Goal: Information Seeking & Learning: Learn about a topic

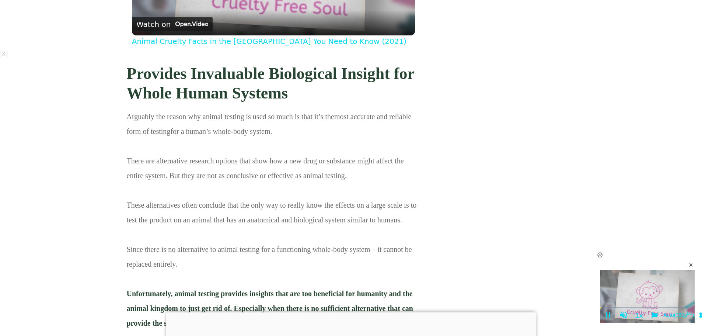
scroll to position [1032, 0]
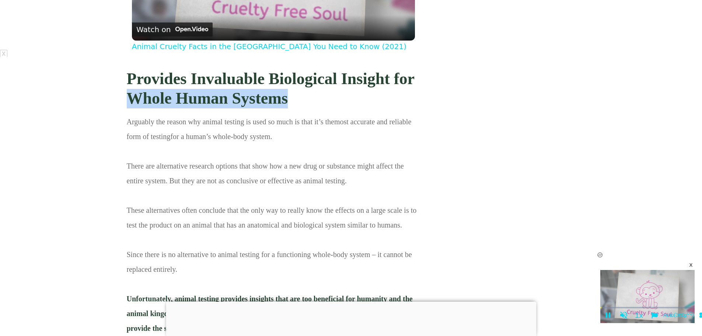
drag, startPoint x: 85, startPoint y: 89, endPoint x: 401, endPoint y: 107, distance: 316.7
click at [401, 107] on h3 "Provides Invaluable Biological Insight for Whole Human Systems" at bounding box center [273, 89] width 293 height 50
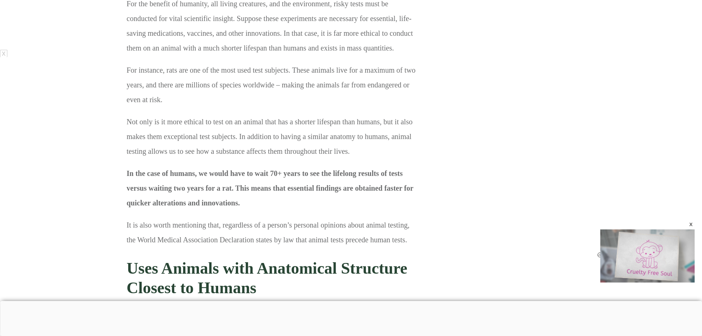
scroll to position [1695, 0]
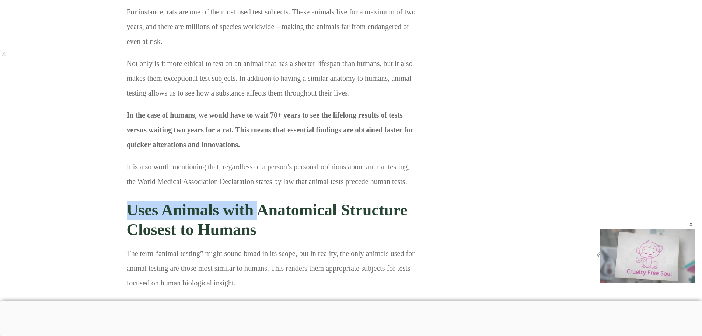
drag, startPoint x: 116, startPoint y: 206, endPoint x: 257, endPoint y: 216, distance: 140.4
click at [260, 215] on strong "Uses Animals with Anatomical Structure Closest to Humans" at bounding box center [267, 220] width 281 height 38
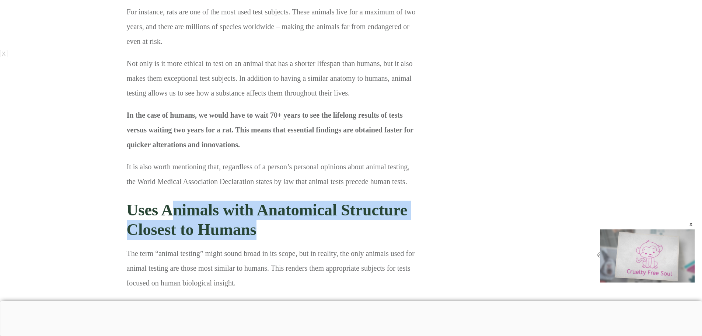
drag, startPoint x: 266, startPoint y: 222, endPoint x: 202, endPoint y: 216, distance: 64.4
click at [186, 215] on h3 "Uses Animals with Anatomical Structure Closest to Humans" at bounding box center [273, 220] width 293 height 50
click at [281, 221] on h3 "Uses Animals with Anatomical Structure Closest to Humans" at bounding box center [273, 220] width 293 height 50
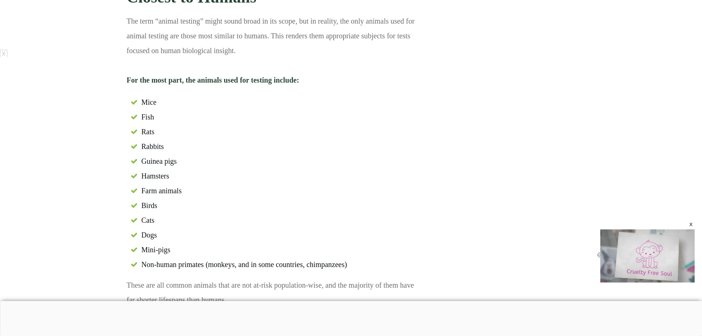
scroll to position [1953, 0]
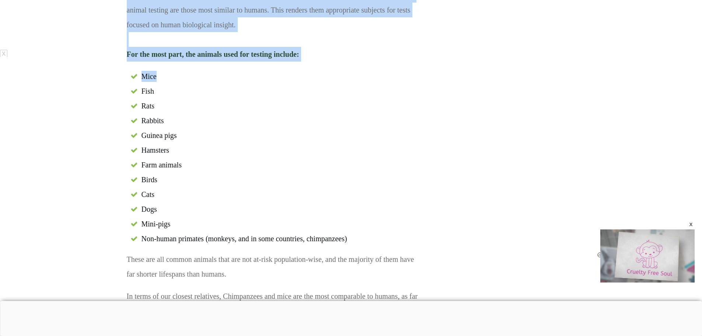
drag, startPoint x: 119, startPoint y: 44, endPoint x: 352, endPoint y: 78, distance: 235.4
click at [364, 78] on li "Mice" at bounding box center [273, 78] width 293 height 15
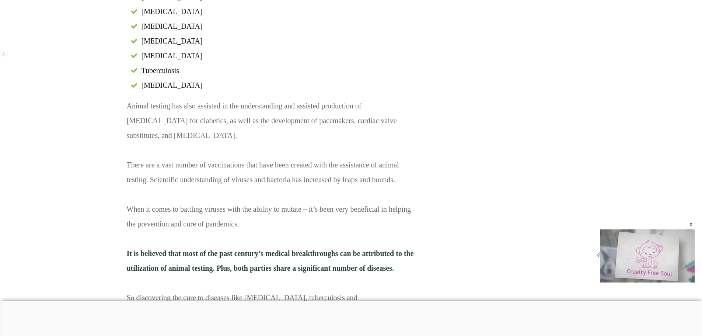
scroll to position [2653, 0]
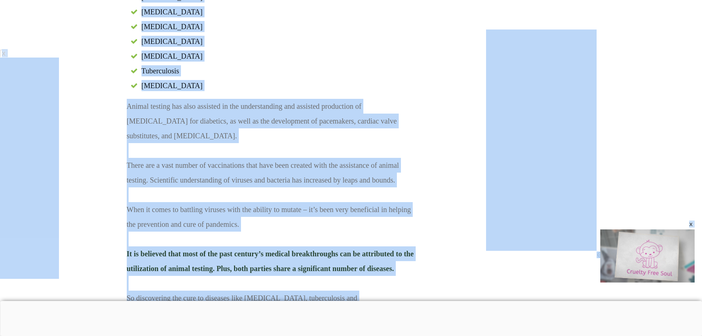
drag, startPoint x: 114, startPoint y: 125, endPoint x: 117, endPoint y: 132, distance: 7.6
click at [230, 117] on p "Animal testing has also assisted in the understanding and assisted production o…" at bounding box center [273, 249] width 293 height 300
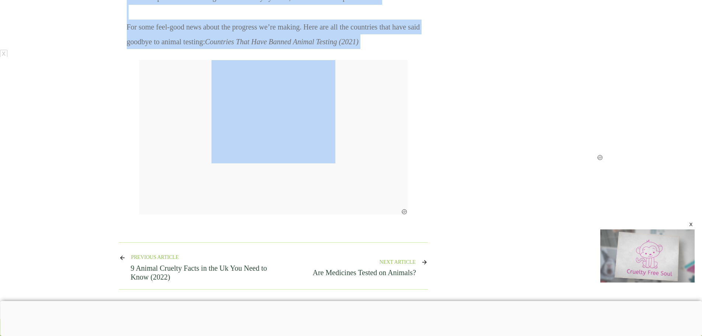
scroll to position [6339, 0]
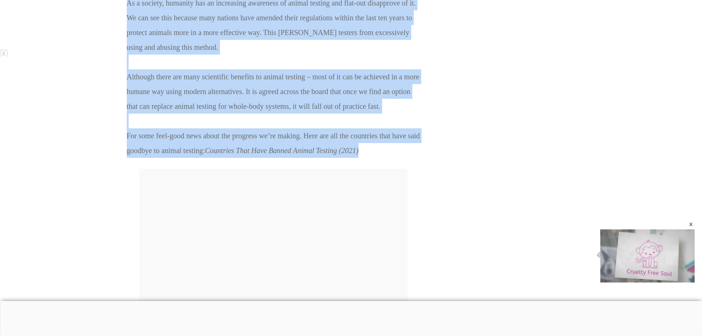
drag, startPoint x: 124, startPoint y: 43, endPoint x: 379, endPoint y: 81, distance: 258.3
copy div "Loremi dolorsi am c adipiscingeli seddoe te incididunt utlabore etdo ma’al enim…"
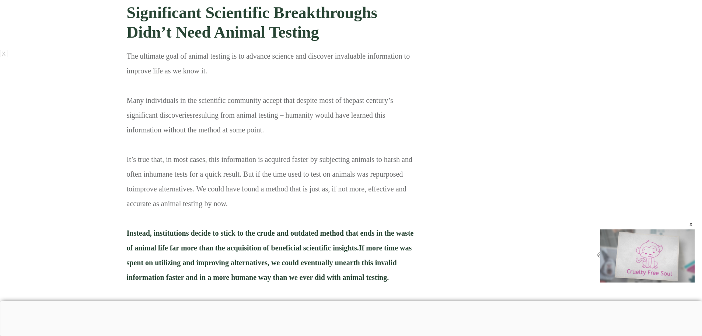
scroll to position [5513, 0]
